Goal: Information Seeking & Learning: Learn about a topic

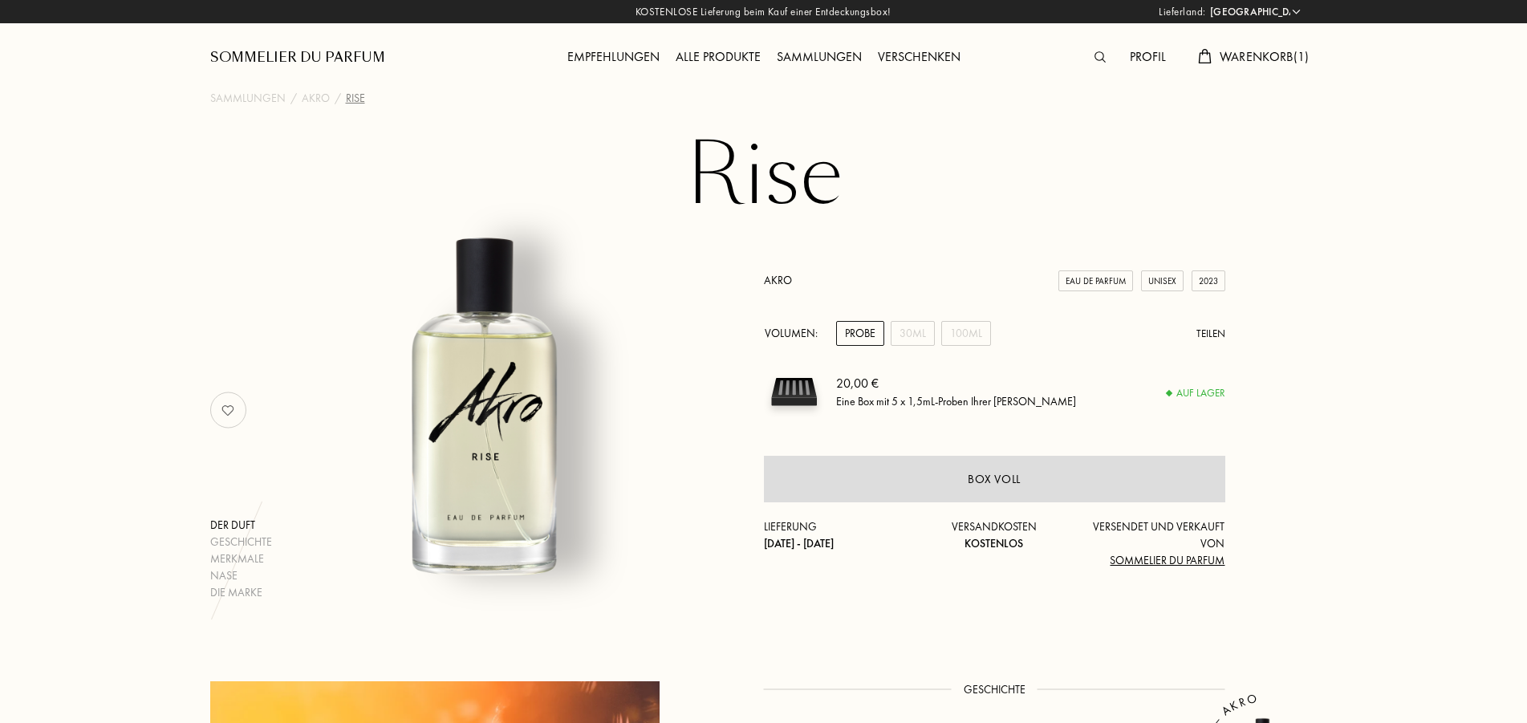
select select "DE"
click at [1251, 52] on span "Warenkorb ( 1 )" at bounding box center [1265, 56] width 90 height 17
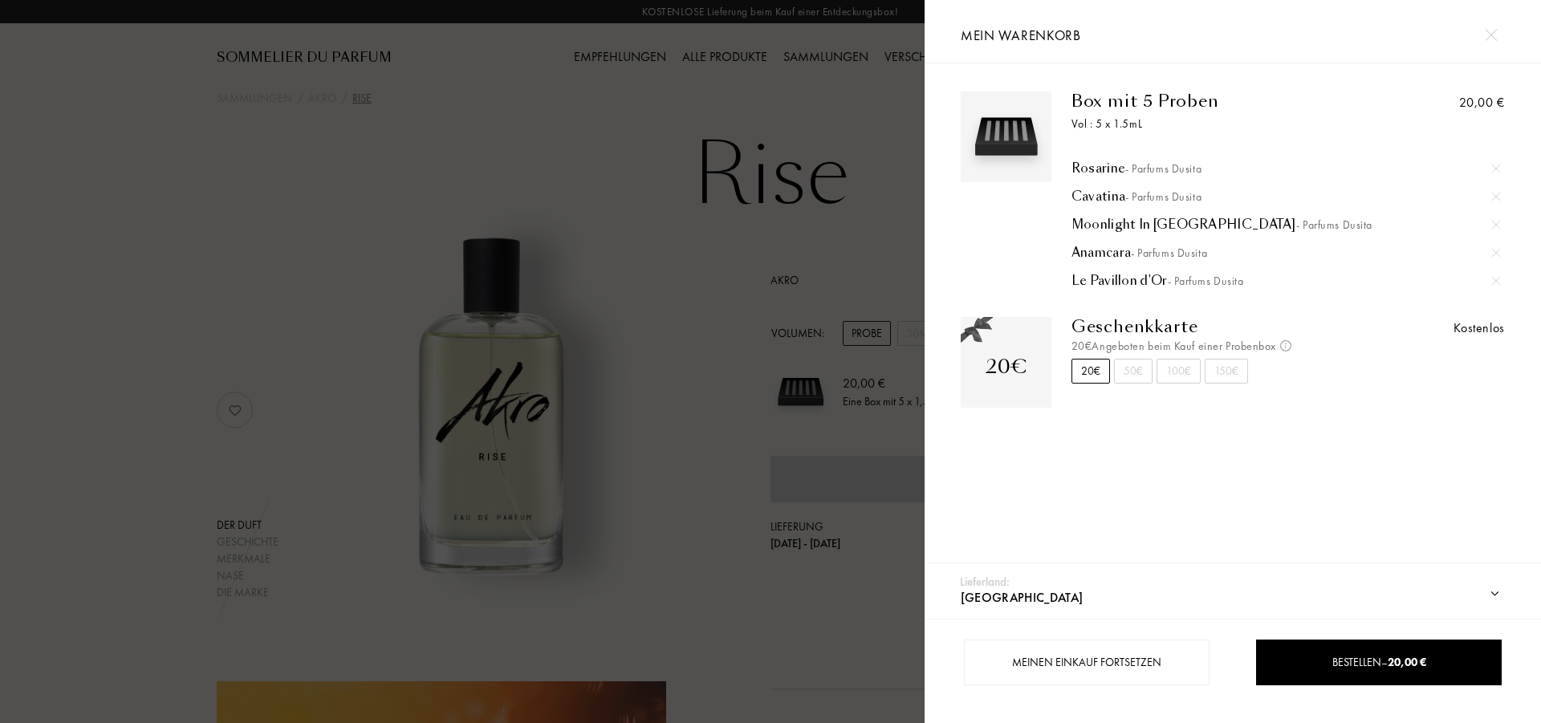
click at [1075, 167] on div "Rosarine - Parfums Dusita" at bounding box center [1285, 168] width 428 height 16
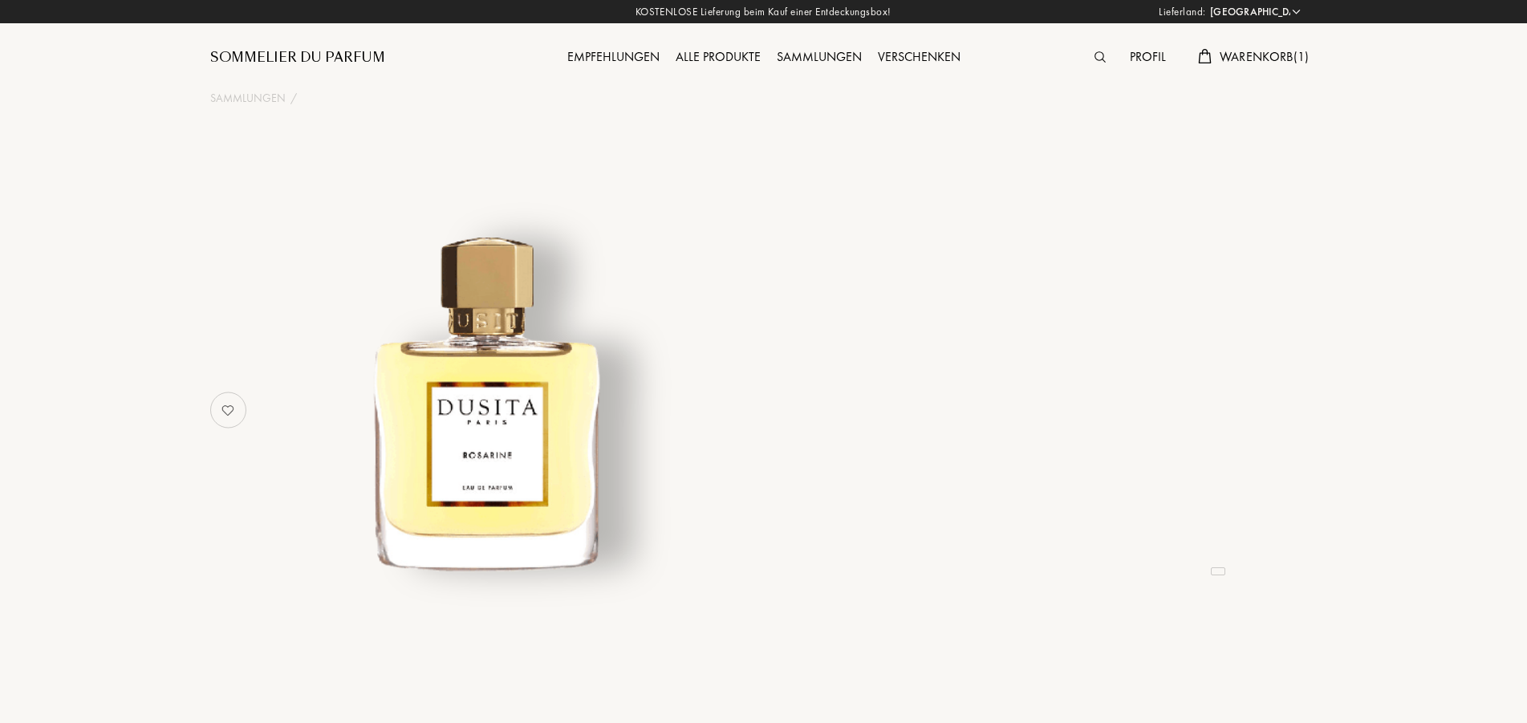
select select "DE"
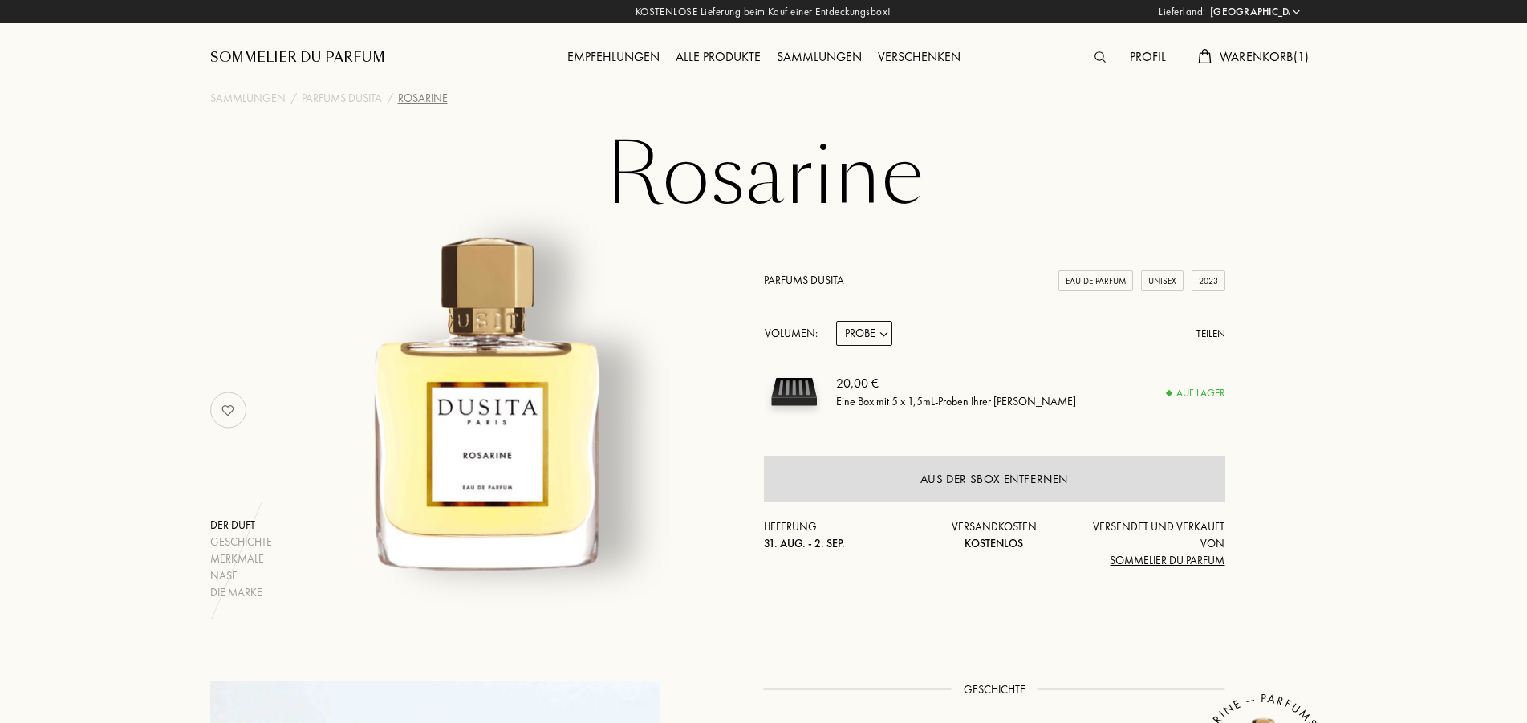
click at [818, 282] on link "Parfums Dusita" at bounding box center [804, 280] width 80 height 14
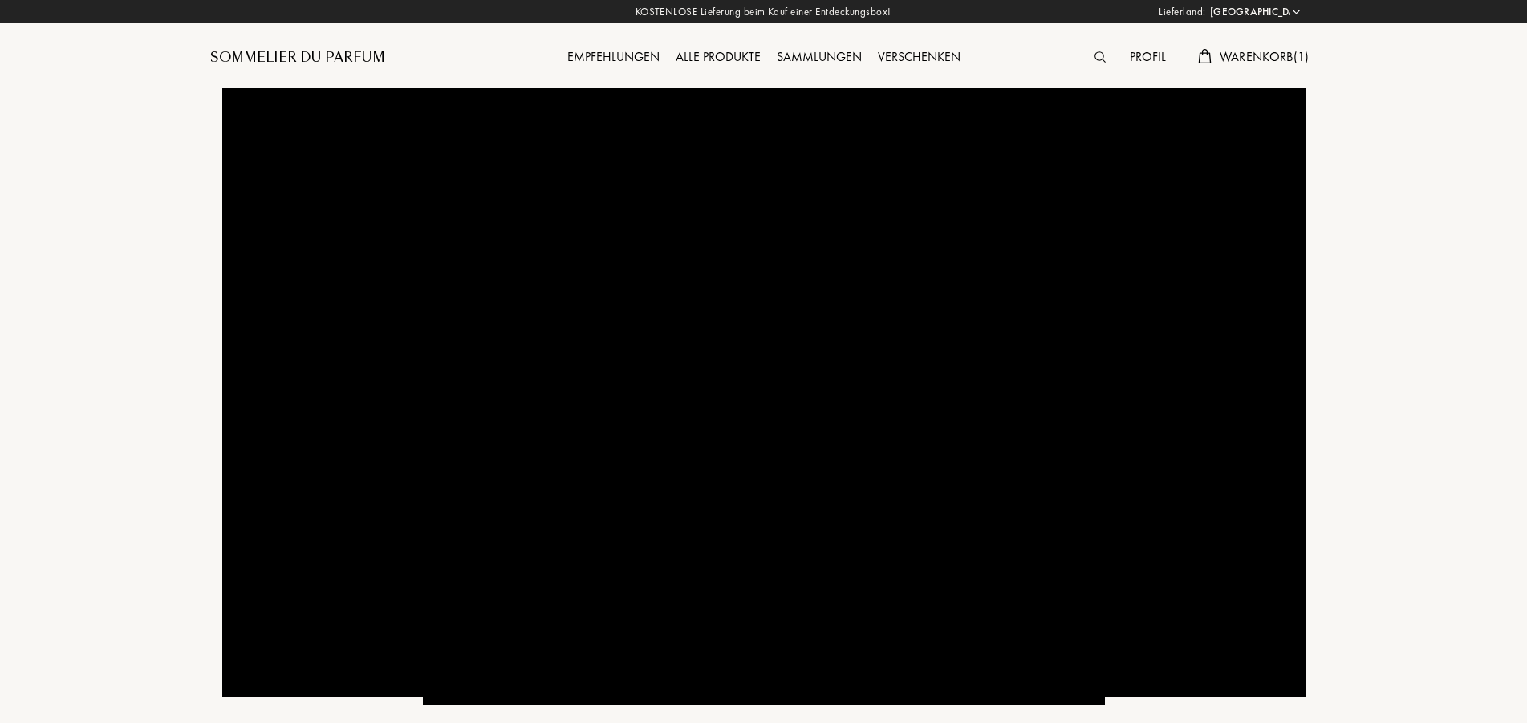
select select "DE"
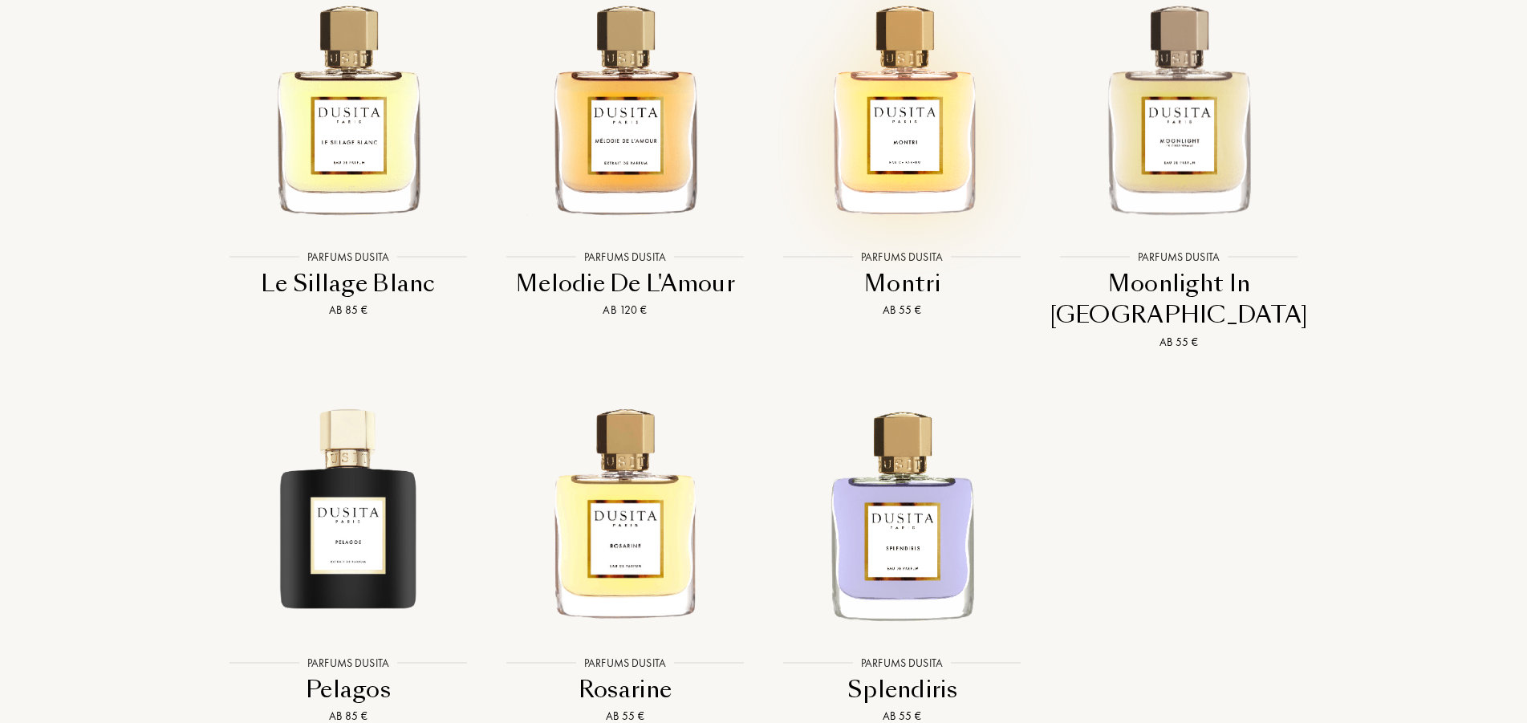
scroll to position [3192, 0]
click at [884, 133] on img at bounding box center [903, 107] width 250 height 250
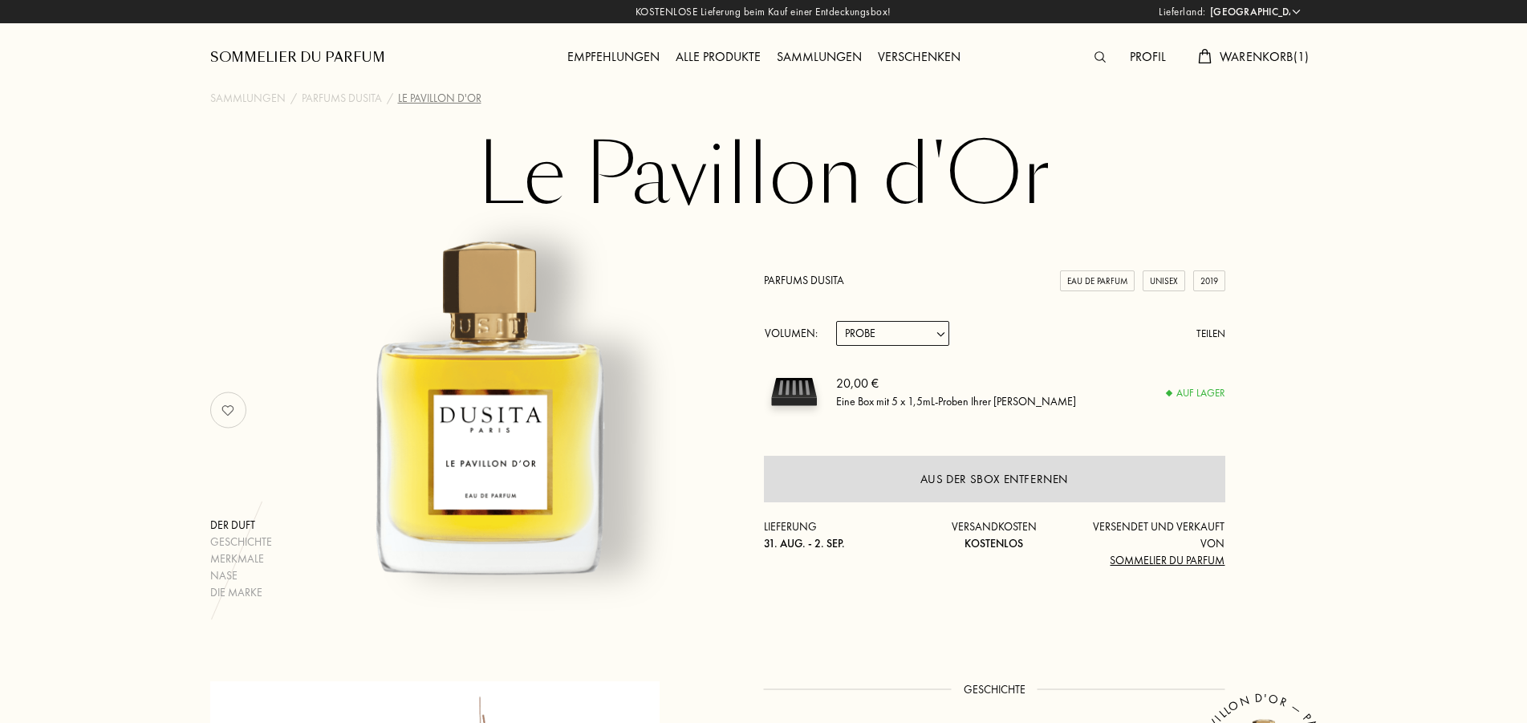
select select "DE"
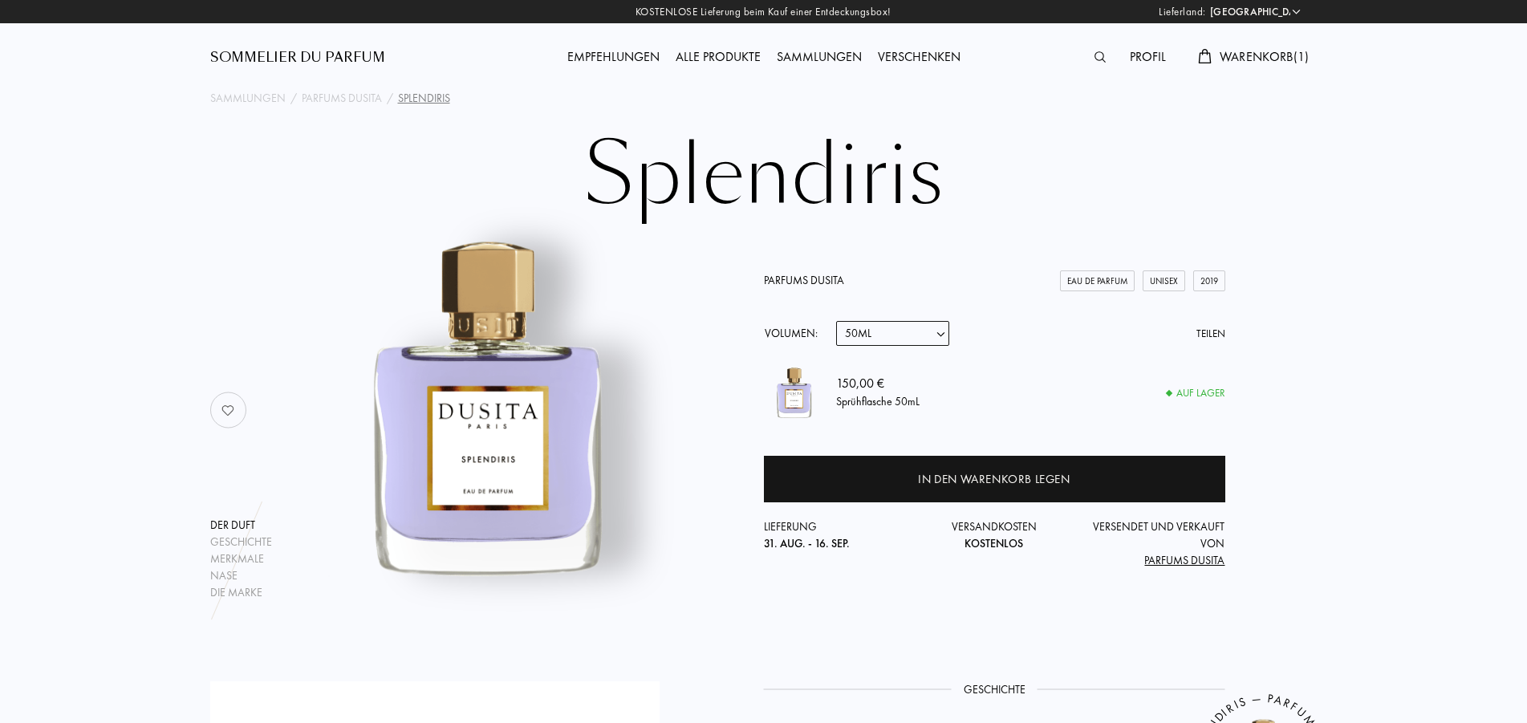
select select "DE"
select select "3"
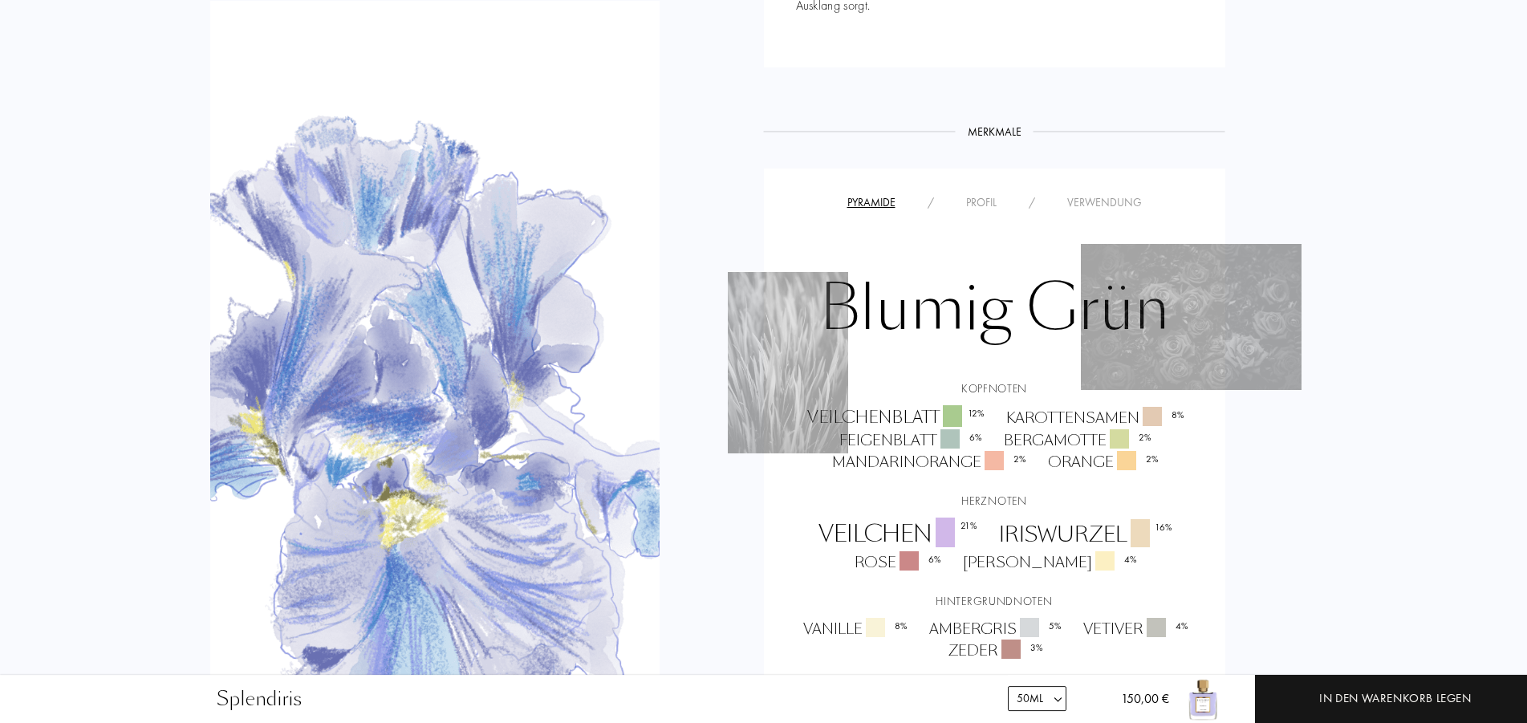
scroll to position [982, 0]
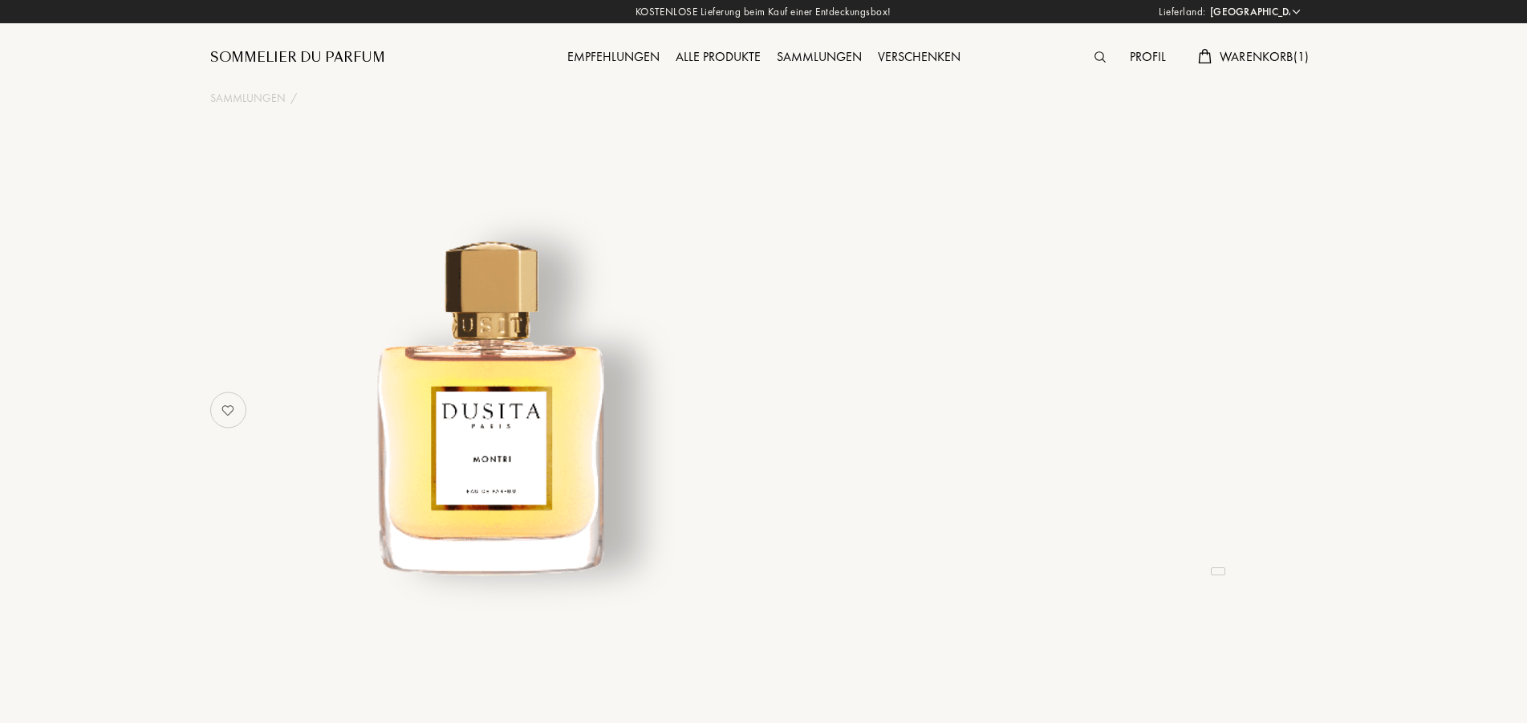
select select "DE"
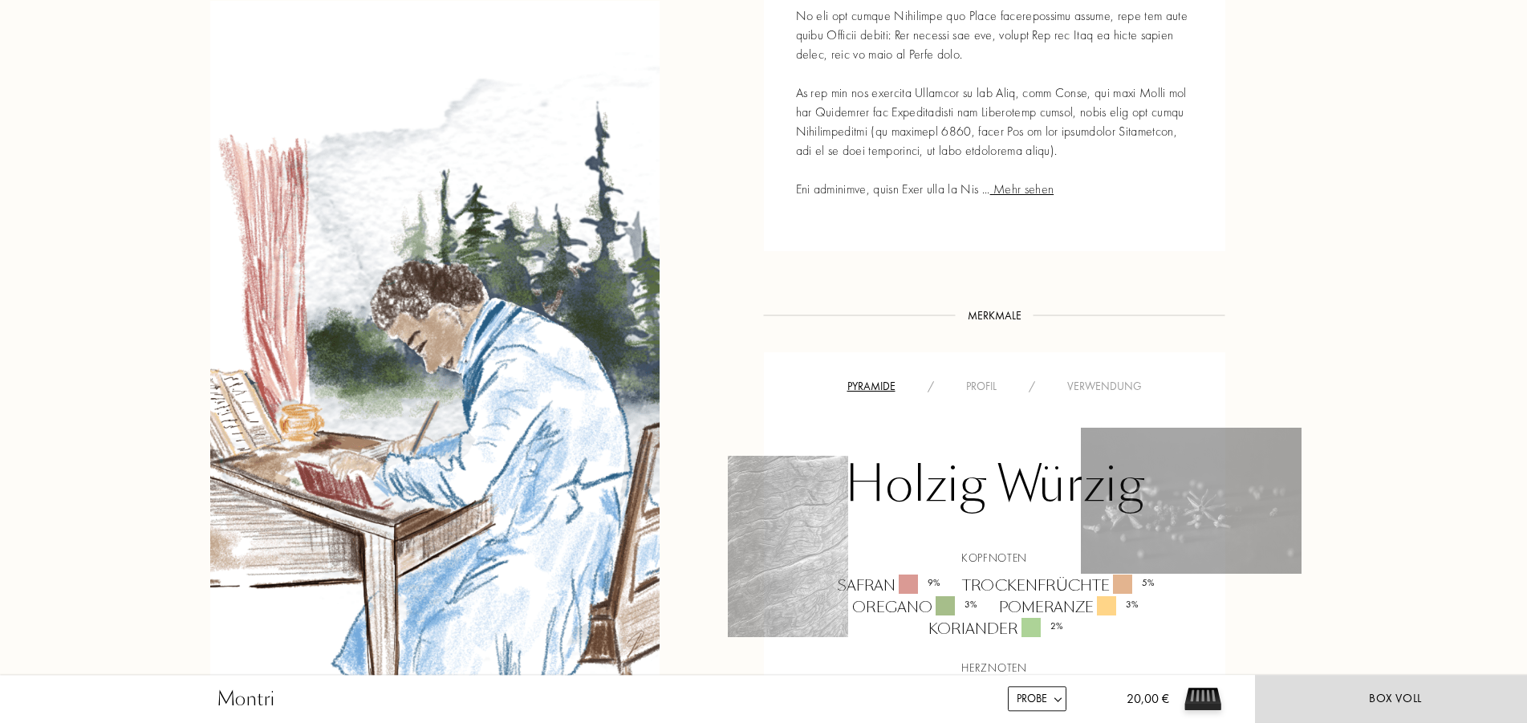
scroll to position [1146, 0]
